Goal: Information Seeking & Learning: Find specific fact

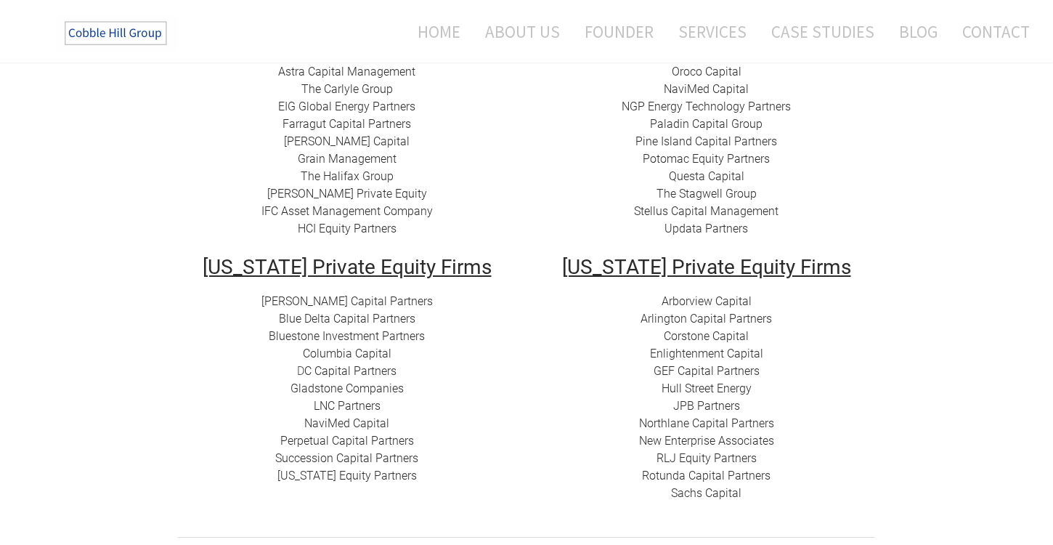
scroll to position [348, 0]
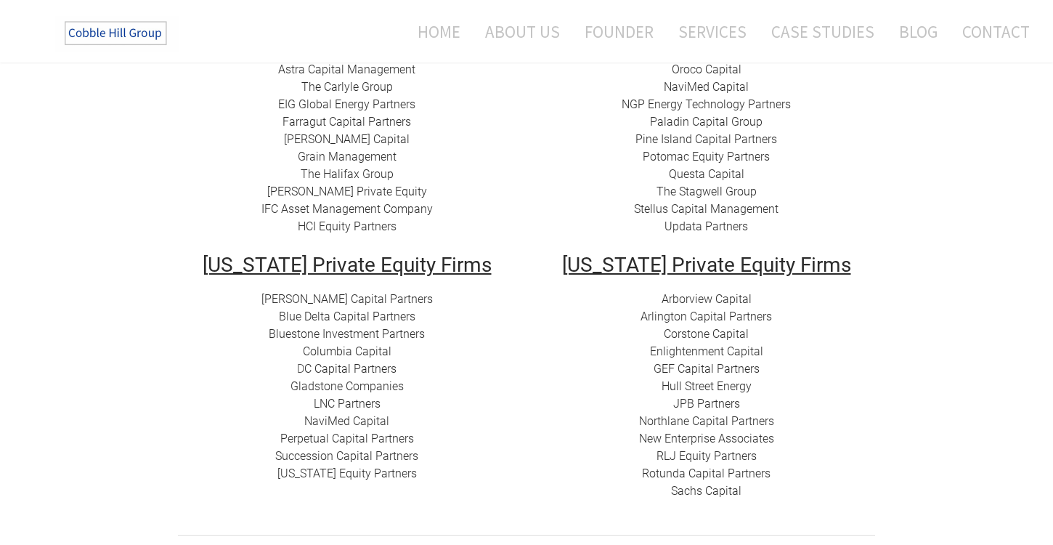
click at [786, 0] on div "Home About Us Founder Services Case Studies Blog Contact" at bounding box center [626, 31] width 809 height 62
click at [683, 441] on link "New Enterprise Associates" at bounding box center [706, 439] width 135 height 14
click at [687, 300] on link "Arborview Capital" at bounding box center [707, 299] width 90 height 14
click at [679, 402] on link "JPB Partners" at bounding box center [706, 404] width 67 height 14
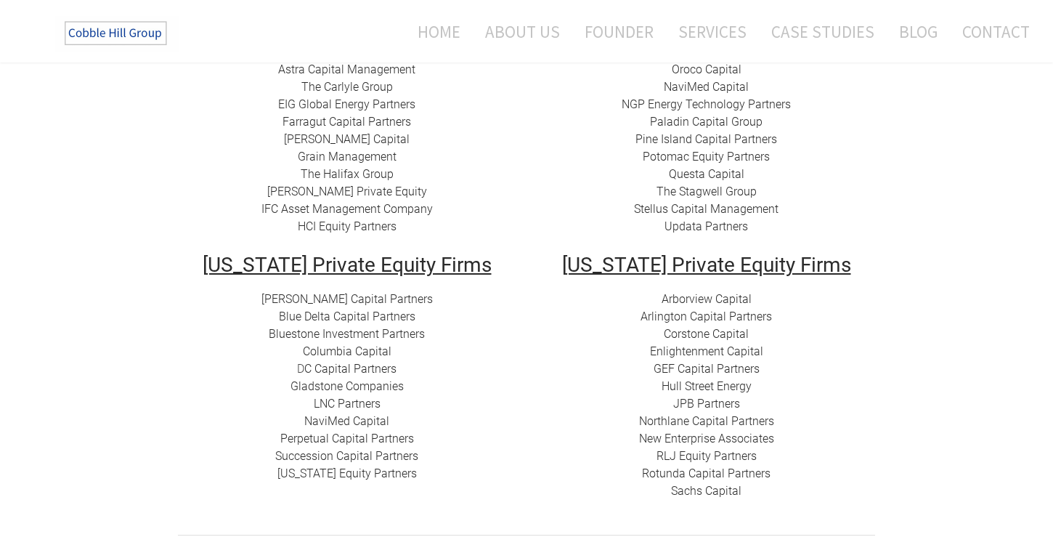
click at [698, 373] on link "GEF Capital Partners" at bounding box center [707, 369] width 106 height 14
click at [522, 206] on td "ACON Investments ​ AlpRidge Capital ​Astra Capital Management ​​ The Carlyle Gr…" at bounding box center [347, 140] width 360 height 229
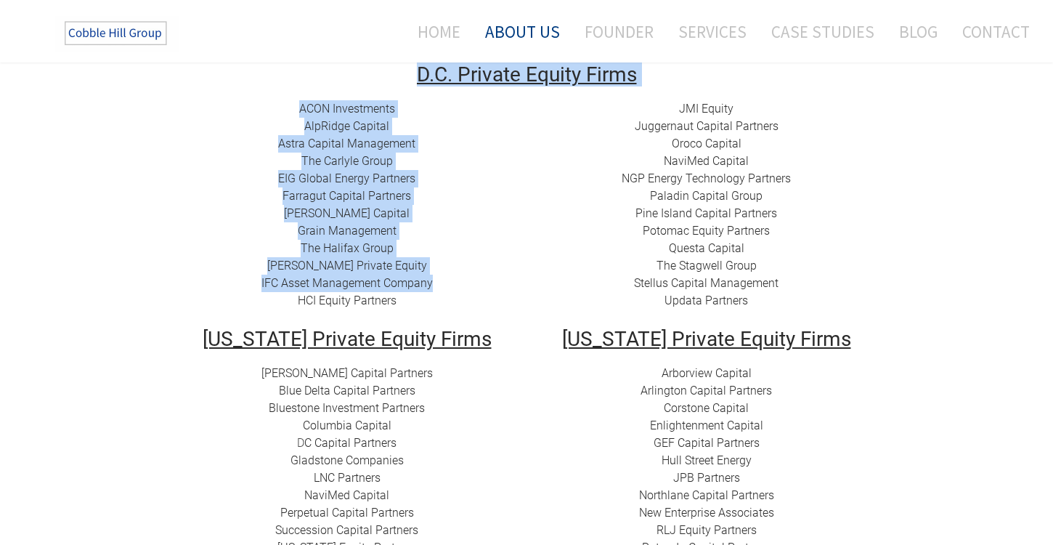
scroll to position [260, 0]
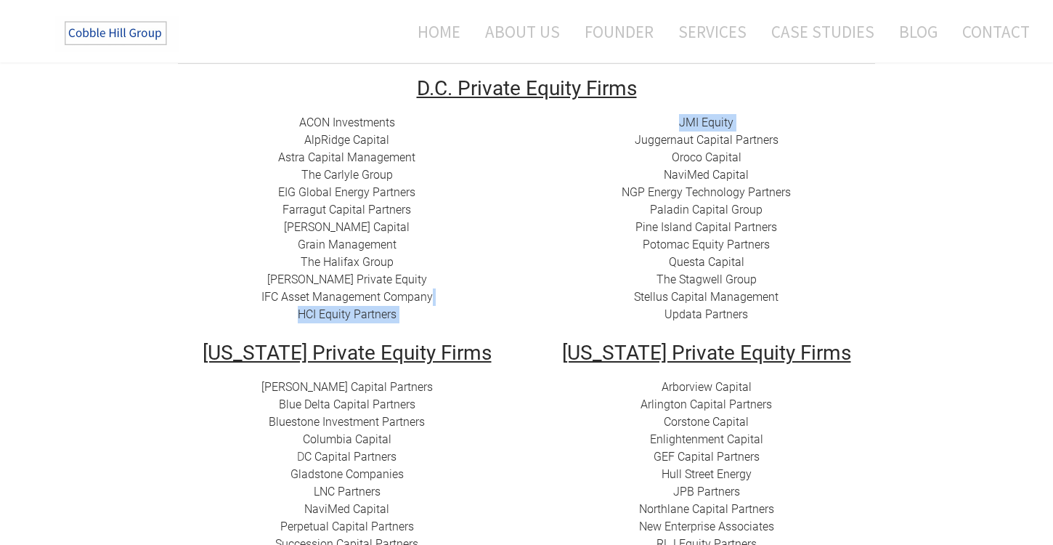
drag, startPoint x: 522, startPoint y: 206, endPoint x: 559, endPoint y: 168, distance: 53.4
click at [557, 165] on tr "ACON Investments ​ AlpRidge Capital ​Astra Capital Management ​​ The Carlyle Gr…" at bounding box center [526, 228] width 719 height 229
click at [709, 316] on link "Updata Partners" at bounding box center [707, 314] width 84 height 14
click at [643, 299] on link "Stellus Capital Management" at bounding box center [706, 297] width 145 height 14
click at [693, 137] on link "Juggernaut Capital Partners" at bounding box center [707, 140] width 144 height 14
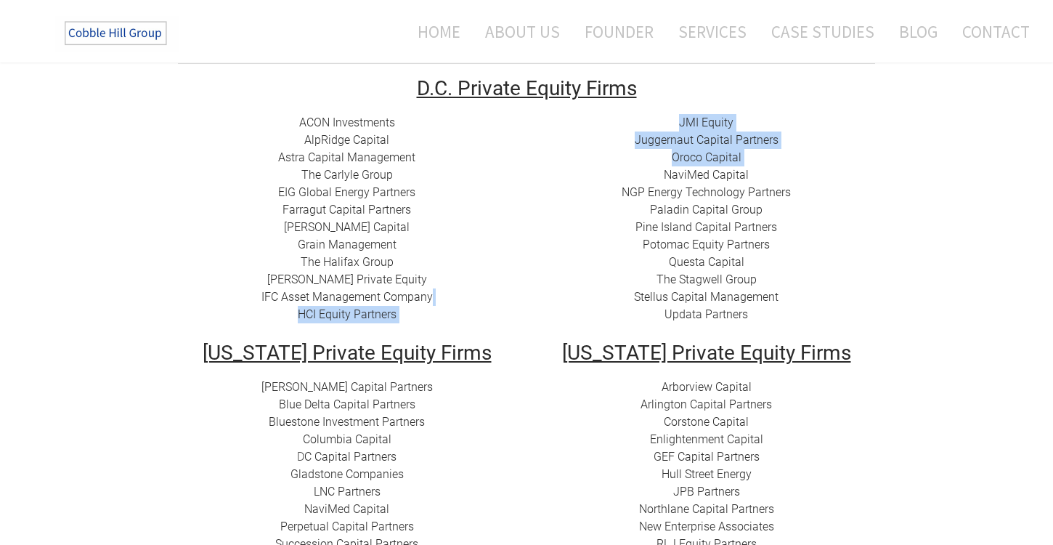
click at [365, 385] on link "[PERSON_NAME] Capital Partners" at bounding box center [347, 387] width 171 height 14
click at [341, 126] on link "ACON Investments" at bounding box center [347, 123] width 96 height 14
click at [345, 142] on link "​ AlpRidge Capital" at bounding box center [346, 140] width 85 height 14
click at [344, 300] on link "IFC Asset Management Company" at bounding box center [347, 297] width 171 height 14
click at [376, 275] on link "[PERSON_NAME] Private Equity​" at bounding box center [347, 279] width 160 height 14
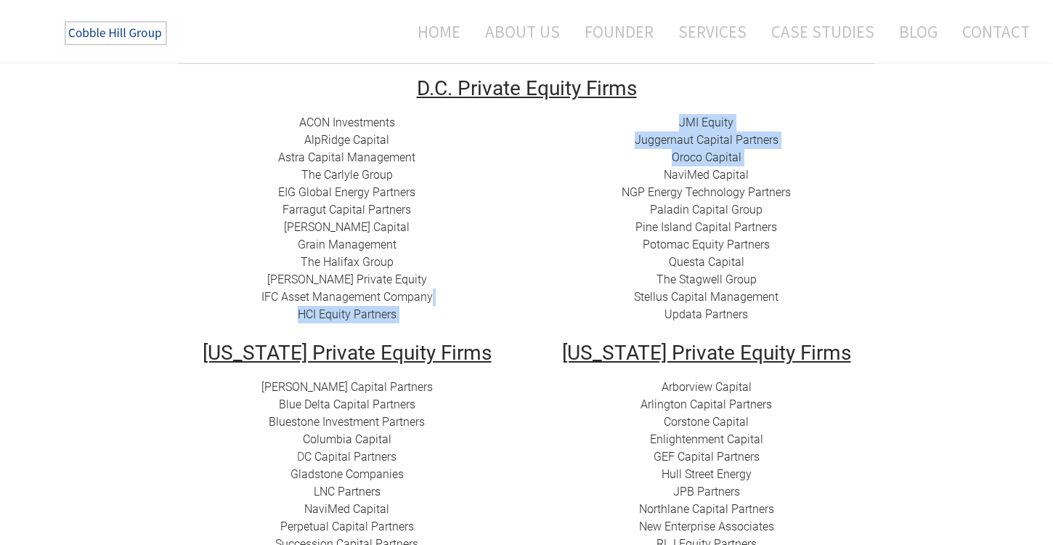
click at [321, 224] on link "​[PERSON_NAME] Capital" at bounding box center [347, 227] width 126 height 14
click at [305, 206] on link "Farragut Capital Partners" at bounding box center [347, 210] width 129 height 14
click at [348, 195] on link "EIG Global Energy Partners" at bounding box center [346, 192] width 137 height 14
click at [327, 153] on link "​Astra Capital Management" at bounding box center [346, 157] width 137 height 14
click at [326, 140] on link "​ AlpRidge Capital" at bounding box center [346, 140] width 85 height 14
